Goal: Task Accomplishment & Management: Manage account settings

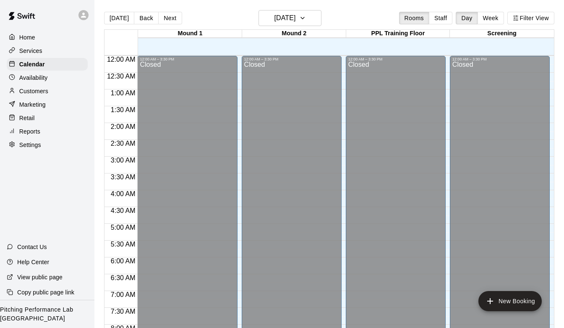
click at [47, 88] on p "Customers" at bounding box center [33, 91] width 29 height 8
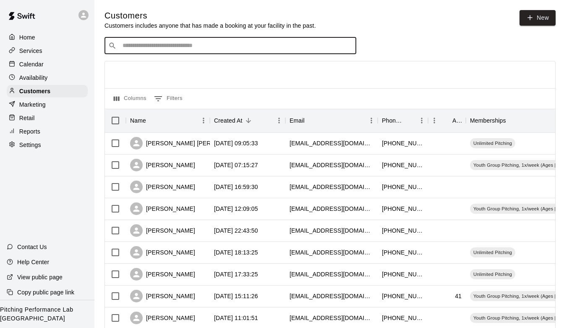
click at [230, 50] on input "Search customers by name or email" at bounding box center [236, 46] width 232 height 8
type input "****"
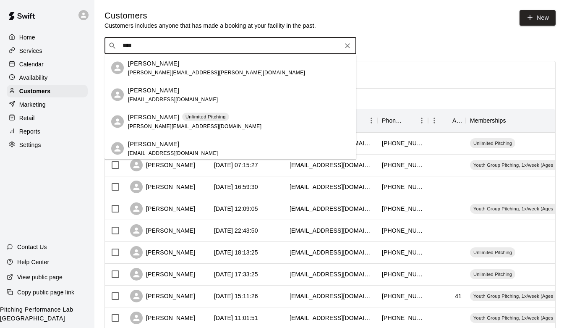
click at [154, 113] on p "[PERSON_NAME]" at bounding box center [153, 116] width 51 height 9
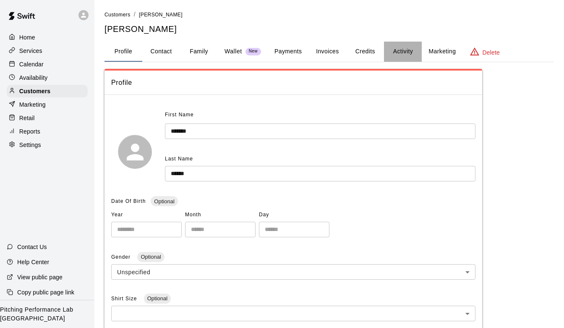
click at [399, 50] on button "Activity" at bounding box center [403, 52] width 38 height 20
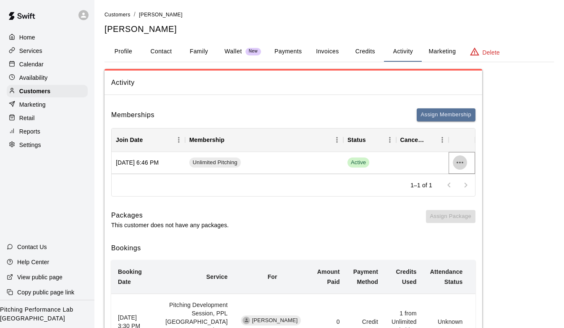
click at [464, 164] on icon "more actions" at bounding box center [460, 162] width 10 height 10
click at [464, 199] on li "Cancel" at bounding box center [476, 194] width 47 height 14
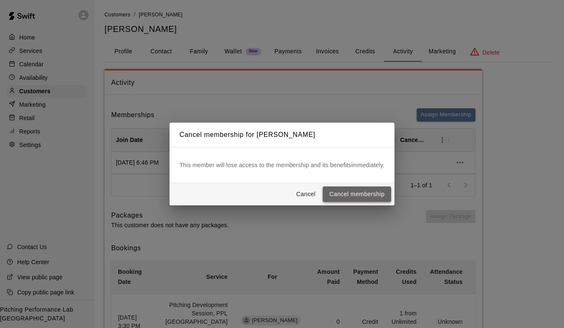
click at [347, 193] on button "Cancel membership" at bounding box center [357, 194] width 68 height 16
